Goal: Transaction & Acquisition: Purchase product/service

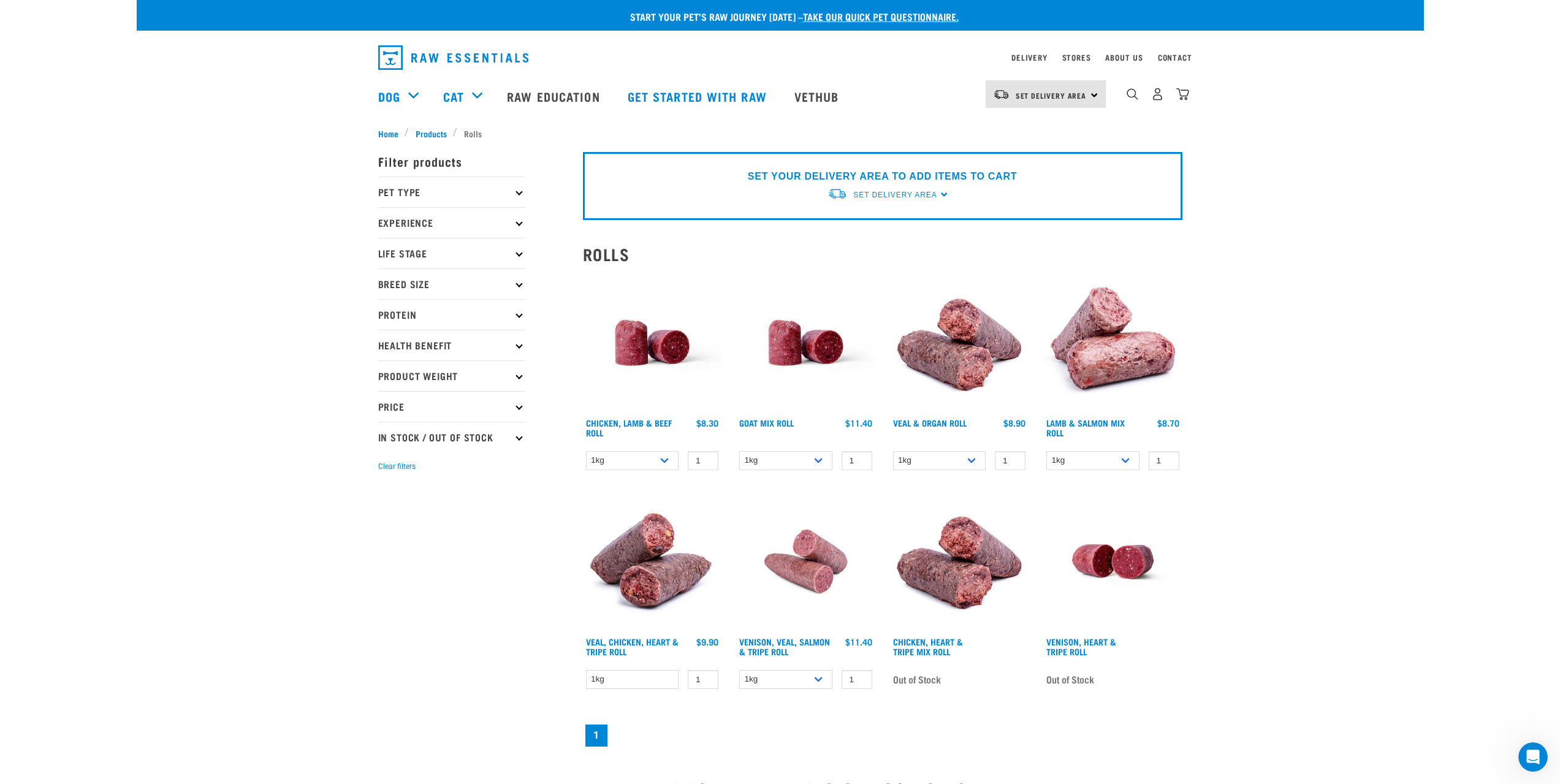
click at [520, 190] on icon at bounding box center [518, 192] width 6 height 6
click at [386, 224] on label "Dog" at bounding box center [406, 226] width 42 height 16
click at [386, 224] on input "Dog" at bounding box center [382, 224] width 8 height 8
checkbox input "true"
click at [520, 286] on icon at bounding box center [518, 286] width 6 height 6
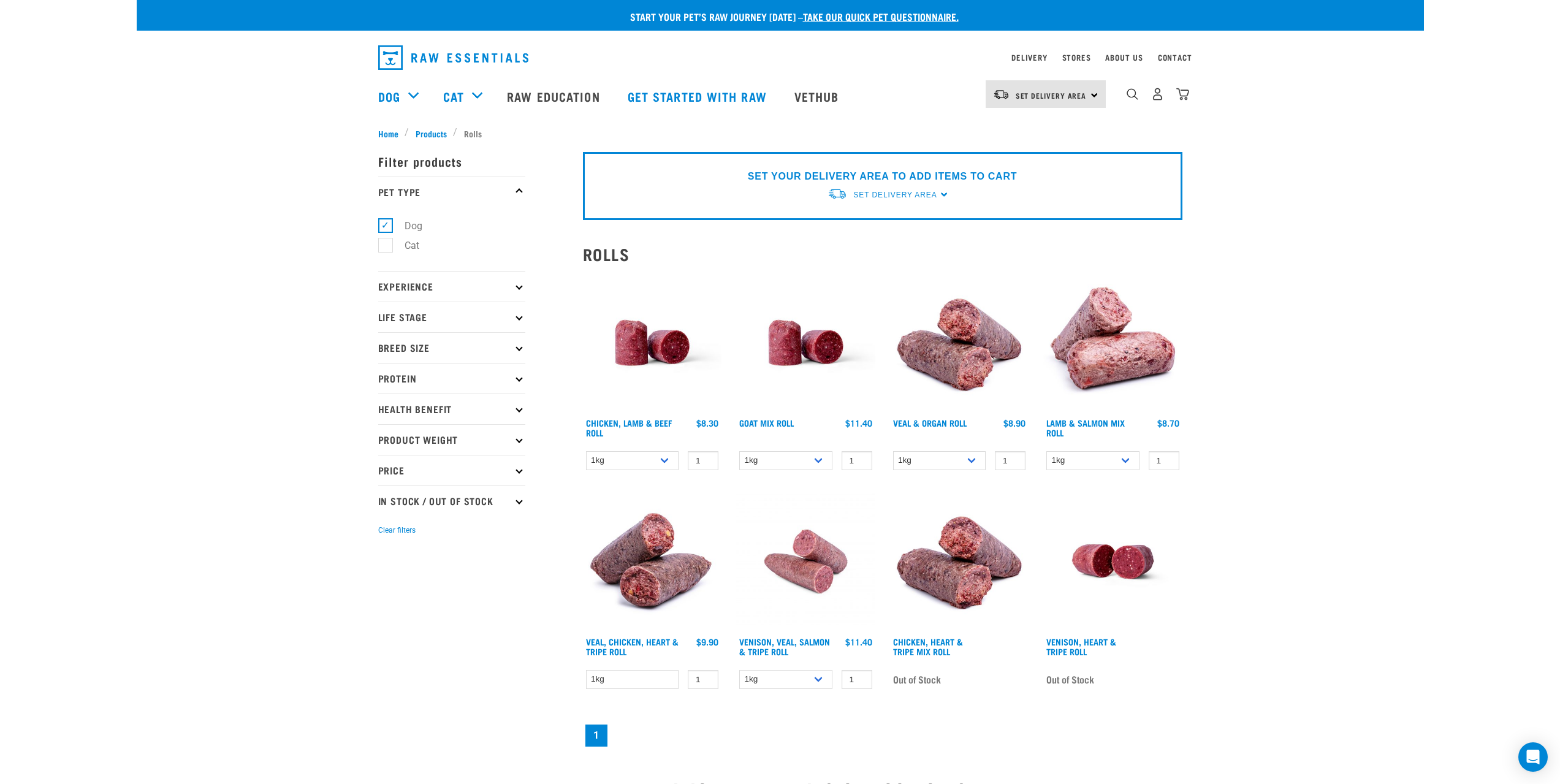
click at [516, 316] on icon at bounding box center [518, 316] width 6 height 6
click at [391, 433] on label "Senior Dog" at bounding box center [421, 431] width 73 height 16
click at [386, 433] on input "Senior Dog" at bounding box center [382, 428] width 8 height 8
checkbox input "true"
click at [518, 470] on icon at bounding box center [518, 471] width 6 height 6
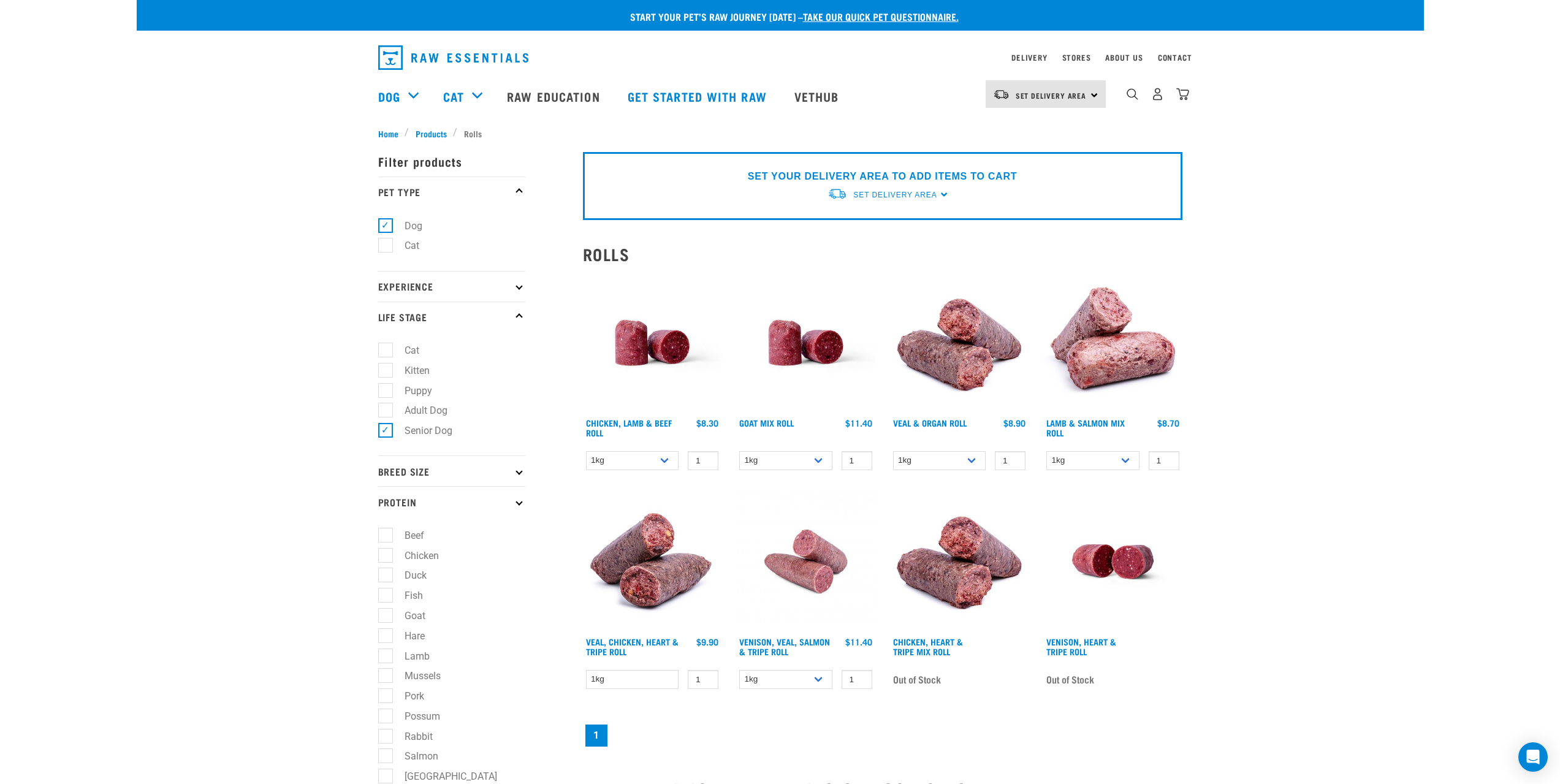
click at [518, 472] on icon at bounding box center [518, 471] width 6 height 6
click at [386, 502] on label "Small Dogs" at bounding box center [422, 505] width 75 height 16
click at [386, 502] on input "Small Dogs" at bounding box center [382, 502] width 8 height 8
checkbox input "true"
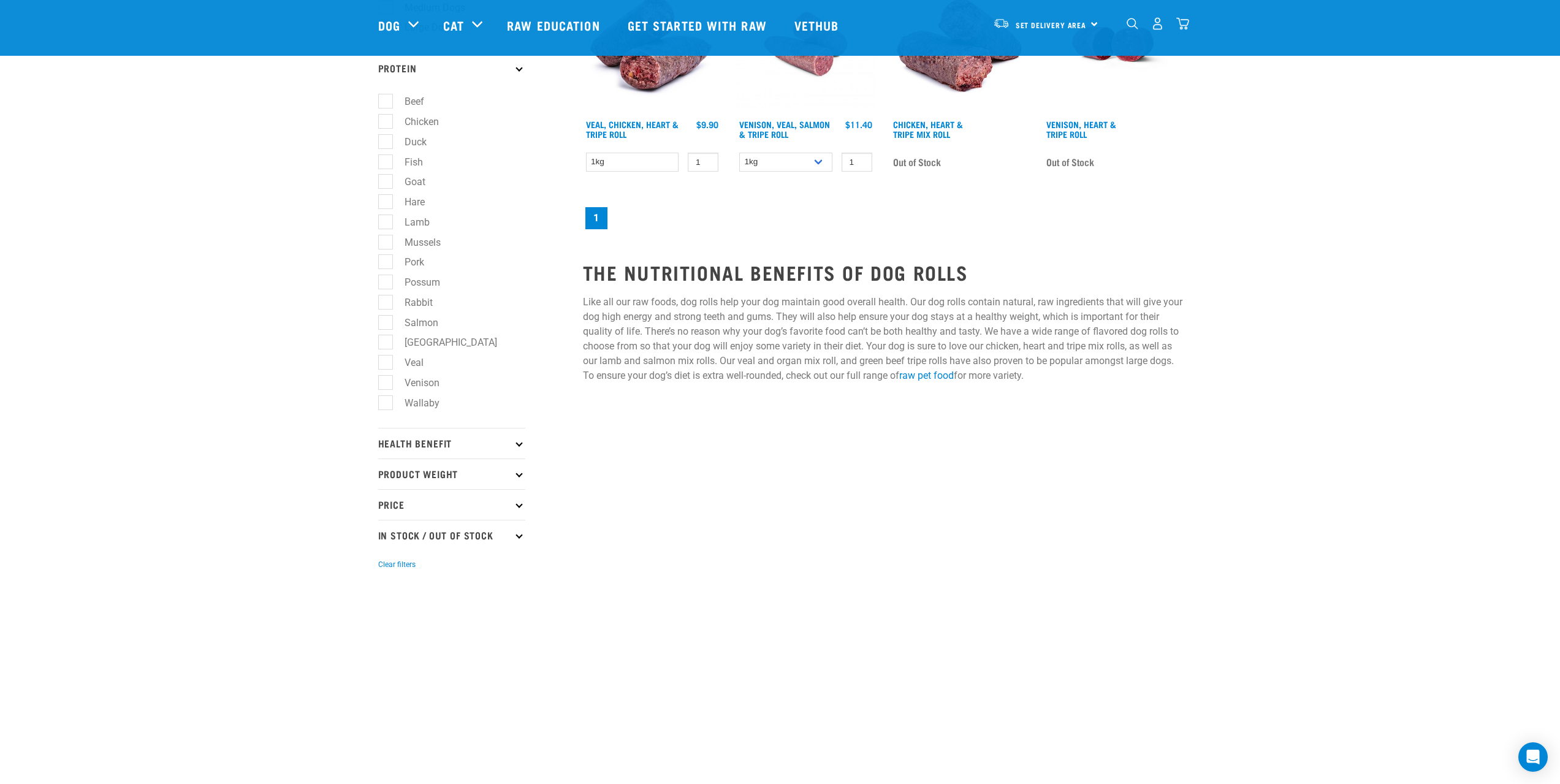
scroll to position [429, 0]
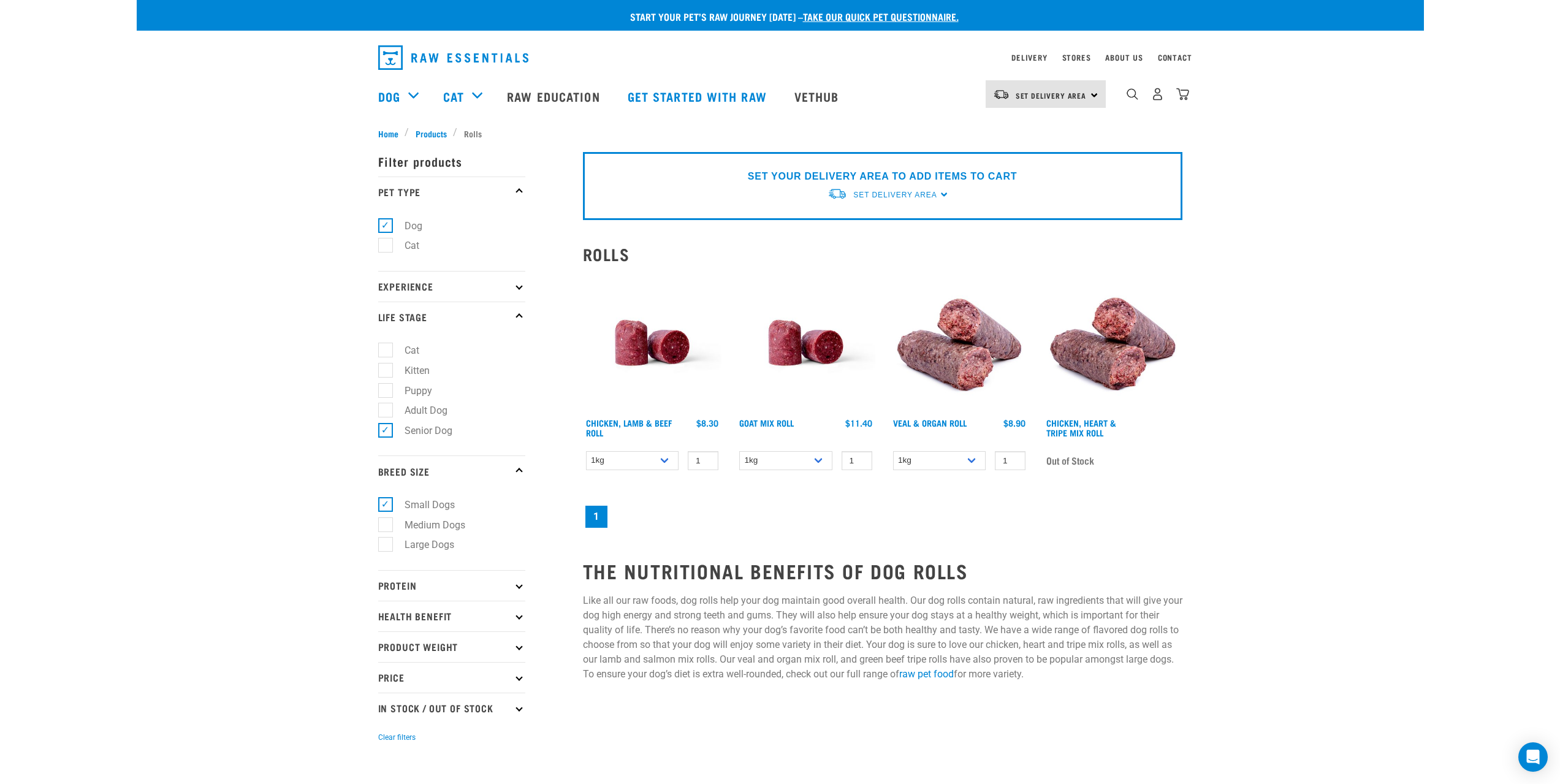
click at [518, 617] on icon at bounding box center [518, 616] width 6 height 6
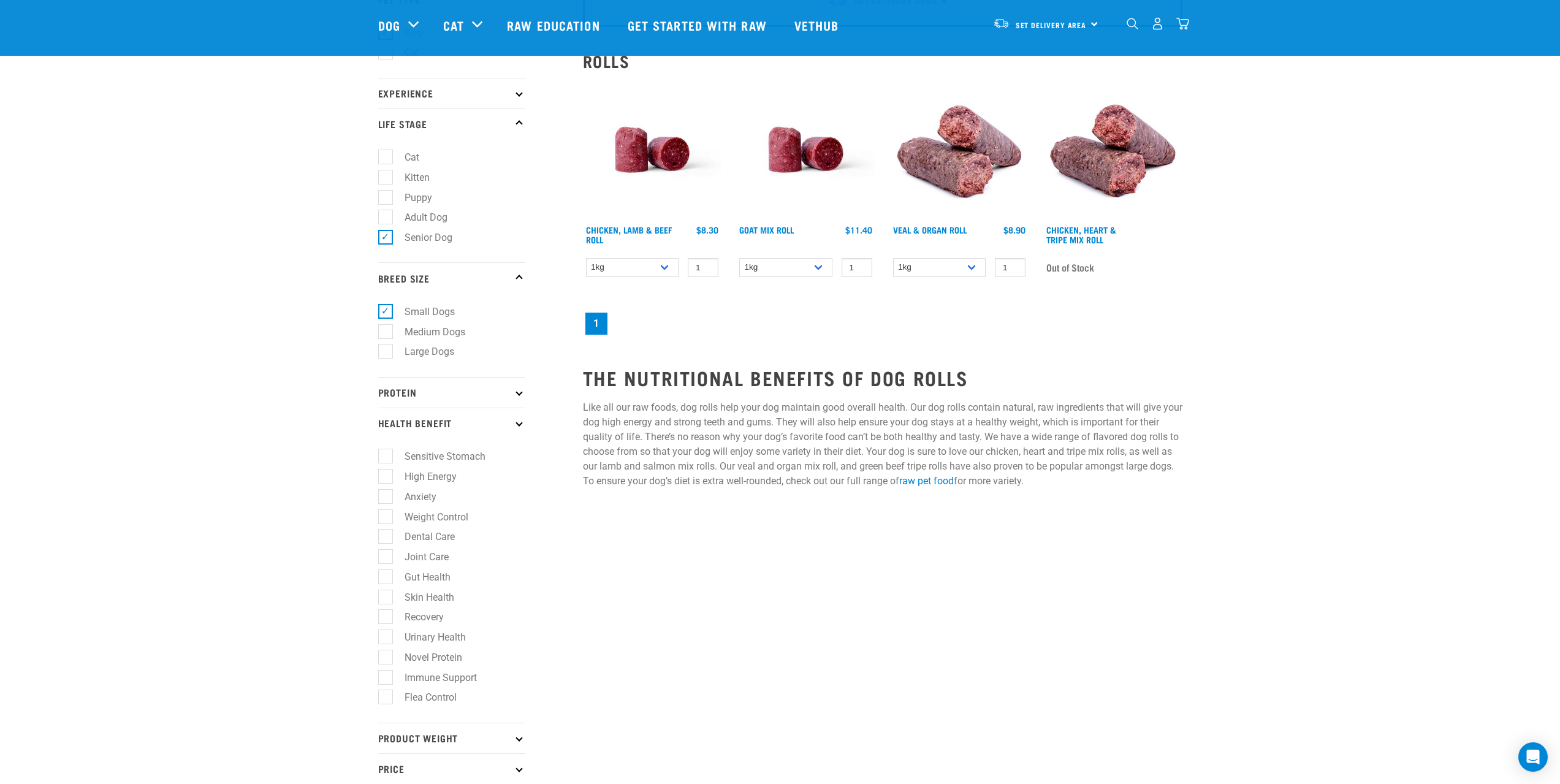
scroll to position [245, 0]
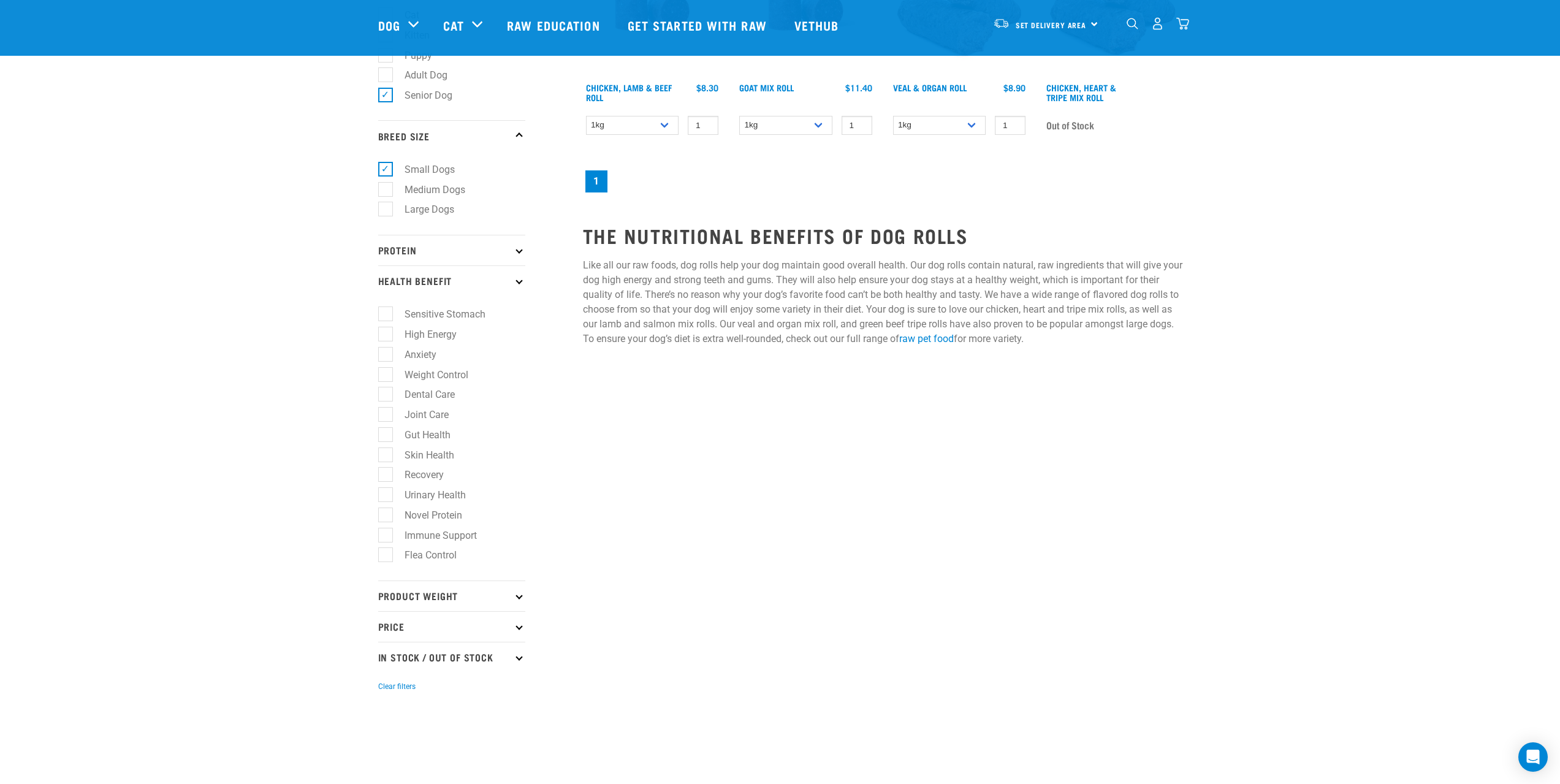
click at [387, 514] on label "Novel Protein" at bounding box center [426, 515] width 82 height 16
click at [386, 514] on input "Novel Protein" at bounding box center [382, 513] width 8 height 8
checkbox input "true"
